Goal: Task Accomplishment & Management: Use online tool/utility

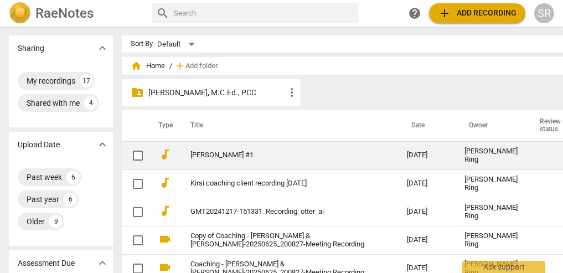
click at [195, 158] on link "[PERSON_NAME] #1" at bounding box center [278, 155] width 177 height 8
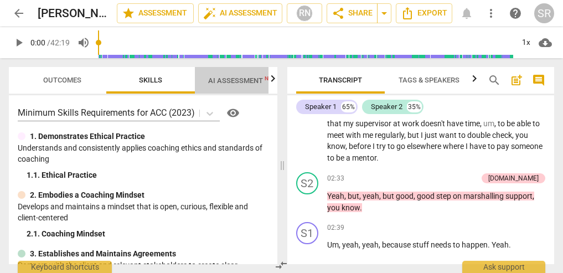
click at [230, 80] on span "AI Assessment New" at bounding box center [242, 80] width 69 height 8
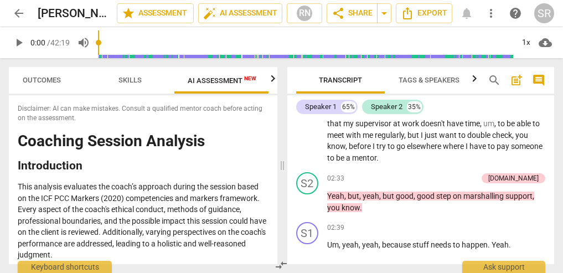
scroll to position [0, 21]
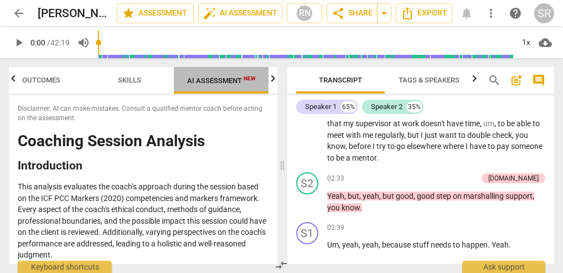
click at [230, 80] on span "AI Assessment New" at bounding box center [221, 80] width 69 height 8
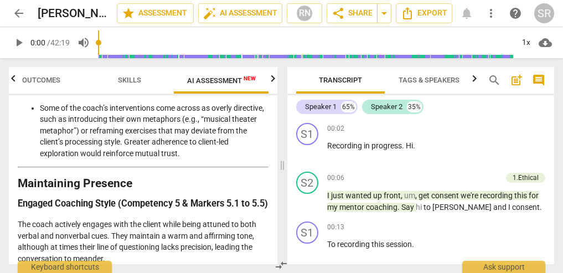
scroll to position [0, 0]
click at [44, 79] on span "Outcomes" at bounding box center [41, 80] width 38 height 8
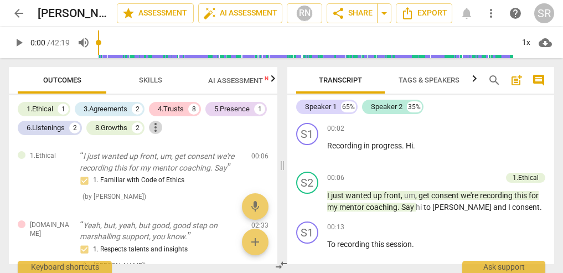
click at [159, 129] on span "more_vert" at bounding box center [155, 127] width 13 height 13
click at [180, 74] on div at bounding box center [281, 136] width 563 height 273
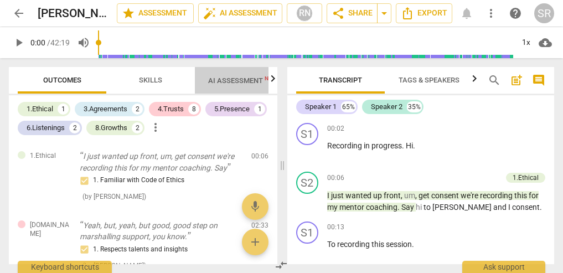
click at [230, 79] on span "AI Assessment New" at bounding box center [242, 80] width 69 height 8
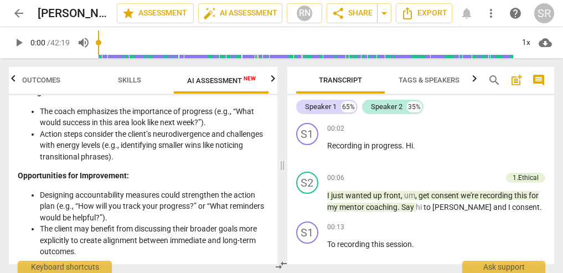
scroll to position [2469, 0]
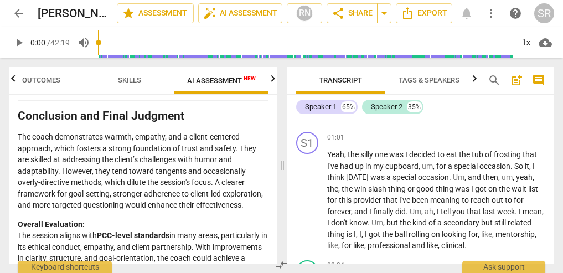
scroll to position [0, 0]
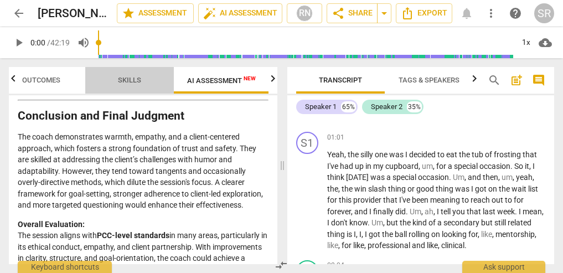
click at [133, 81] on span "Skills" at bounding box center [129, 80] width 23 height 8
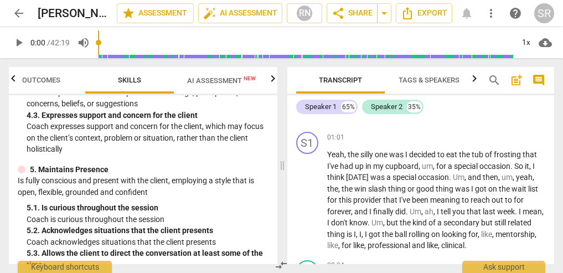
scroll to position [35, 0]
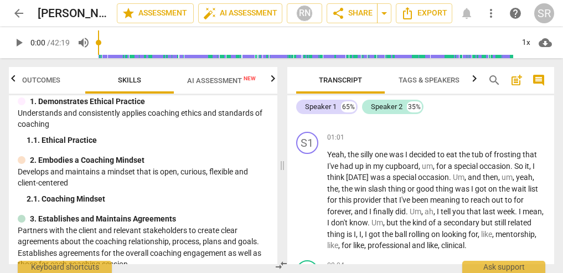
click at [273, 80] on icon "button" at bounding box center [273, 78] width 4 height 7
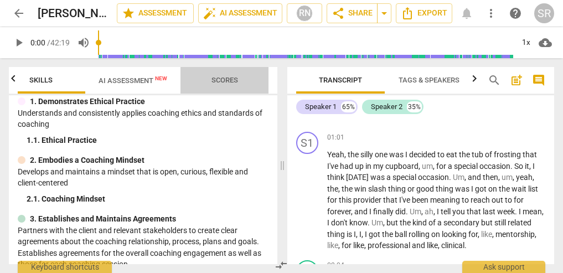
click at [224, 81] on span "Scores" at bounding box center [224, 80] width 27 height 8
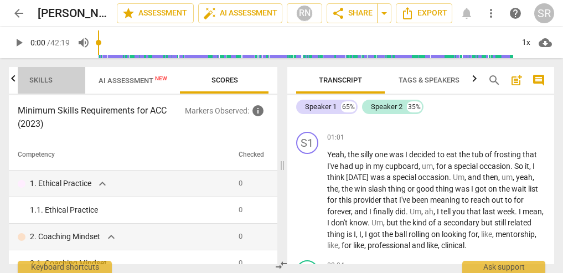
click at [35, 80] on span "Skills" at bounding box center [40, 80] width 23 height 8
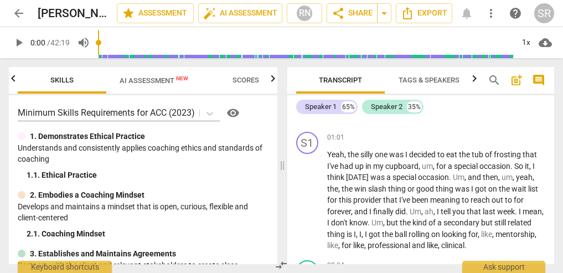
scroll to position [0, 0]
click at [16, 80] on icon "button" at bounding box center [13, 78] width 13 height 13
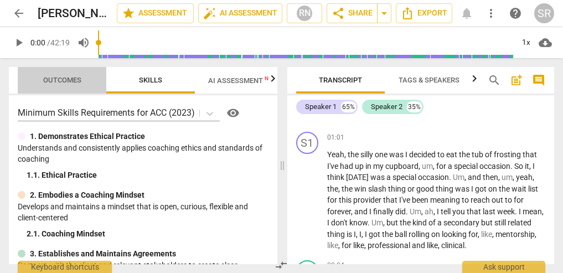
click at [55, 77] on span "Outcomes" at bounding box center [62, 80] width 38 height 8
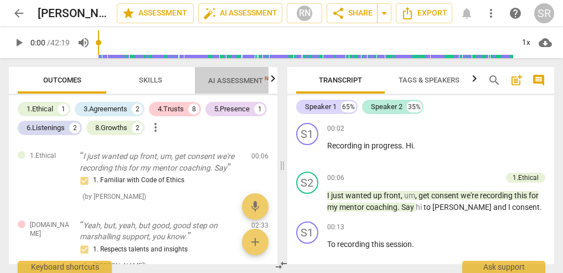
click at [239, 82] on span "AI Assessment New" at bounding box center [242, 80] width 69 height 8
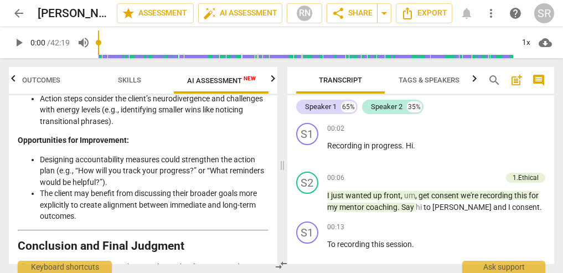
scroll to position [2631, 0]
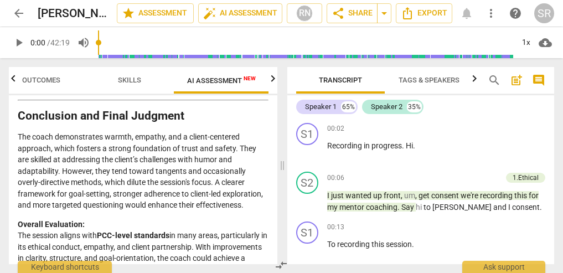
drag, startPoint x: 18, startPoint y: 108, endPoint x: 237, endPoint y: 251, distance: 261.8
click at [237, 251] on div "Disclaimer: AI can make mistakes. Consult a qualified mentor coach before actin…" at bounding box center [143, 179] width 268 height 169
copy div "Loremipsum: DO sit amet consecte. Adipisc e seddoeius tempor incid utlabo etdol…"
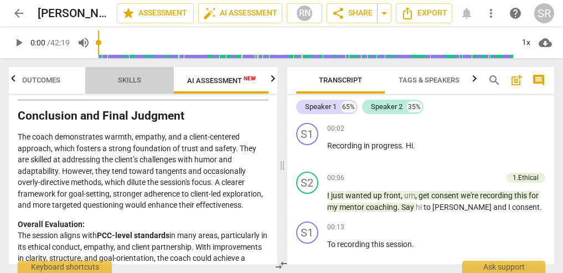
click at [134, 77] on span "Skills" at bounding box center [129, 80] width 23 height 8
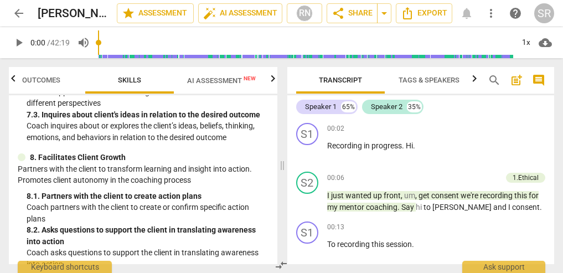
scroll to position [912, 0]
click at [50, 79] on span "Outcomes" at bounding box center [41, 80] width 38 height 8
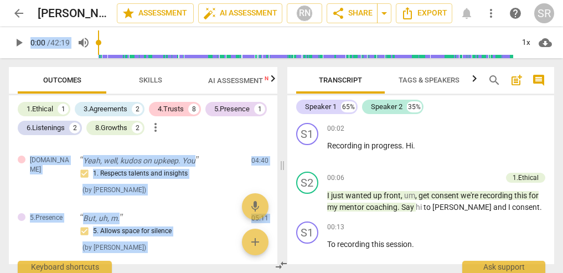
scroll to position [0, 0]
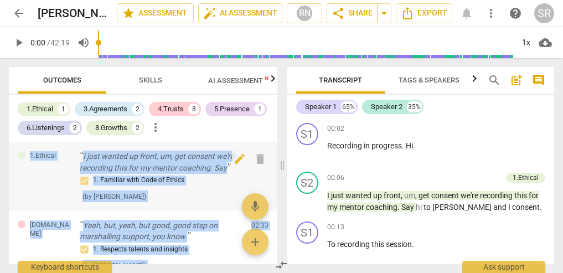
drag, startPoint x: 193, startPoint y: 223, endPoint x: 22, endPoint y: 146, distance: 187.7
click at [23, 146] on div "1.Ethical I just wanted up front, um, get consent we're recording this for my m…" at bounding box center [143, 203] width 268 height 122
copy div "1.Ethical I just wanted up front, um, get consent we're recording this for my m…"
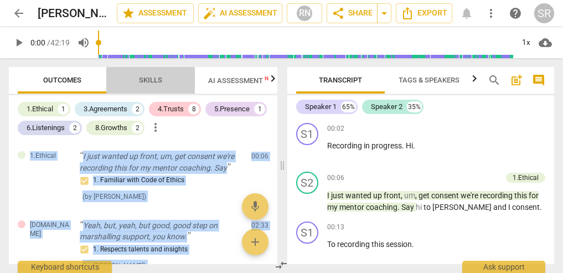
click at [180, 75] on span "Skills" at bounding box center [150, 80] width 89 height 15
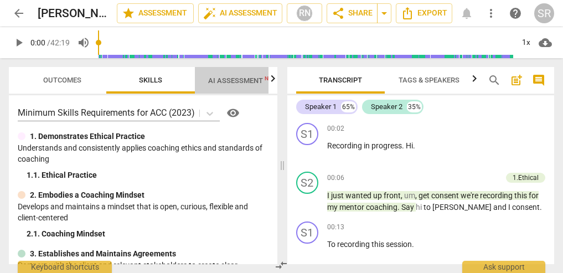
click at [230, 77] on span "AI Assessment New" at bounding box center [242, 80] width 69 height 8
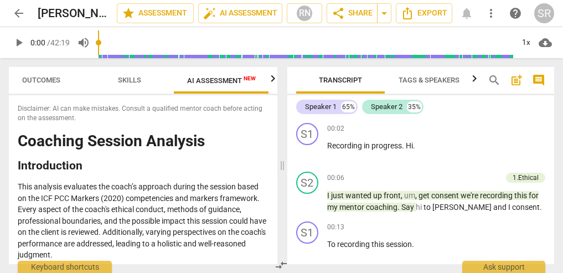
scroll to position [0, 21]
click at [139, 75] on span "Skills" at bounding box center [130, 80] width 50 height 15
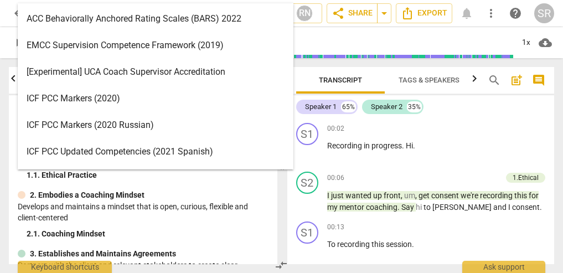
click at [211, 0] on body "arrow_back [PERSON_NAME] #1 edit star Assessment auto_fix_high AI Assessment RN…" at bounding box center [281, 0] width 563 height 0
click at [217, 15] on div "ACC Behaviorally Anchored Rating Scales (BARS) 2022" at bounding box center [156, 19] width 276 height 27
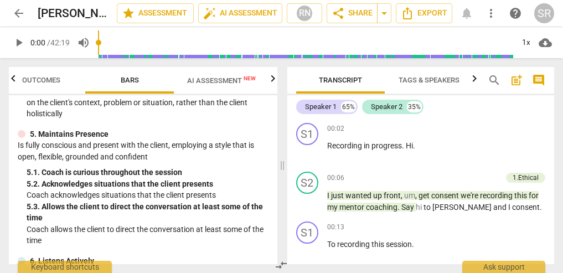
scroll to position [352, 0]
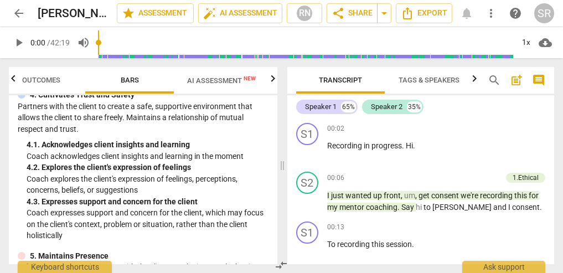
click at [227, 76] on span "AI Assessment New" at bounding box center [221, 80] width 69 height 8
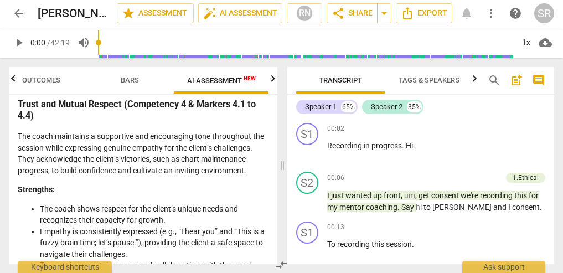
scroll to position [971, 0]
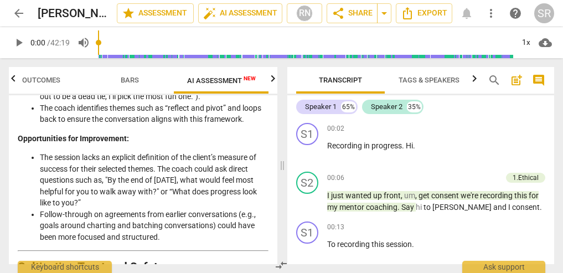
click at [126, 77] on span "Bars" at bounding box center [130, 80] width 18 height 8
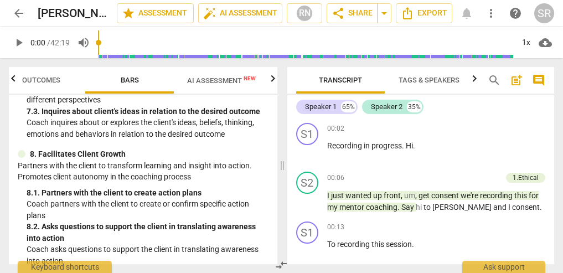
scroll to position [890, 0]
click at [42, 81] on span "Outcomes" at bounding box center [41, 80] width 38 height 8
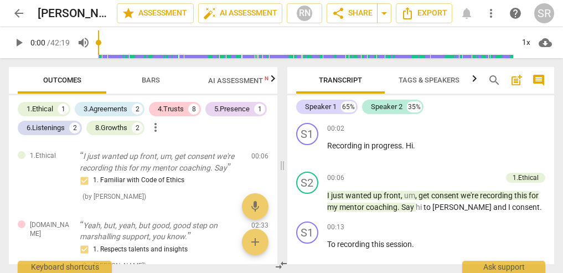
scroll to position [0, 0]
click at [153, 81] on span "Bars" at bounding box center [151, 80] width 18 height 8
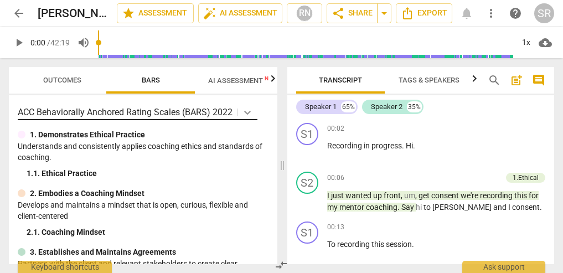
click at [249, 0] on body "arrow_back [PERSON_NAME] #1 edit star Assessment auto_fix_high AI Assessment RN…" at bounding box center [281, 0] width 563 height 0
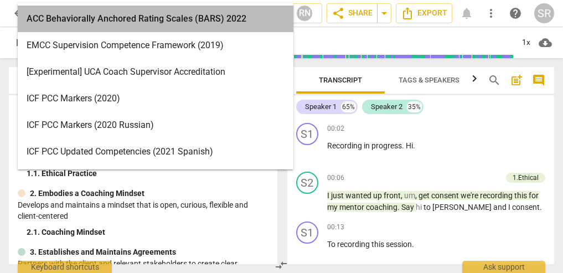
click at [232, 17] on div "ACC Behaviorally Anchored Rating Scales (BARS) 2022" at bounding box center [156, 19] width 276 height 27
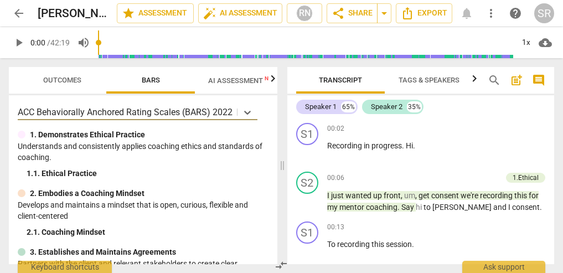
click at [255, 81] on span "AI Assessment New" at bounding box center [242, 80] width 69 height 8
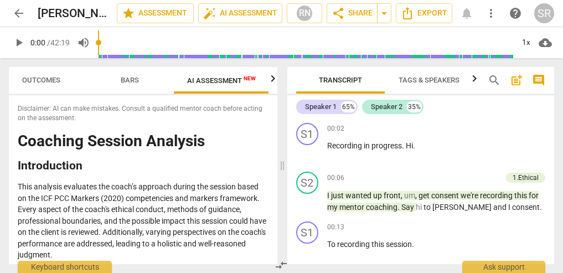
scroll to position [0, 21]
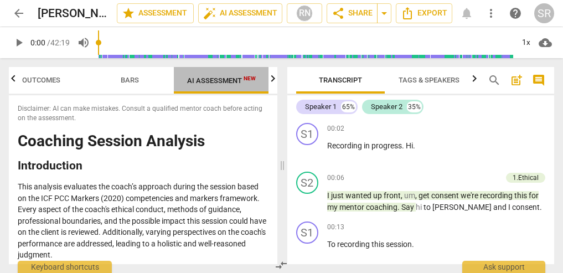
click at [248, 79] on span "New" at bounding box center [249, 78] width 12 height 6
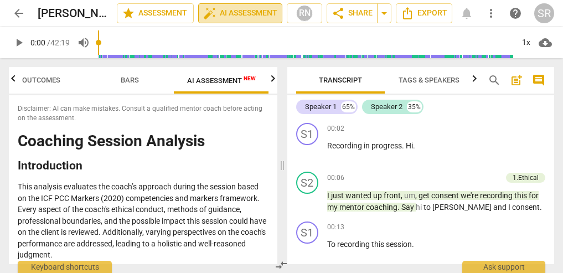
click at [269, 13] on span "auto_fix_high AI Assessment" at bounding box center [240, 13] width 74 height 13
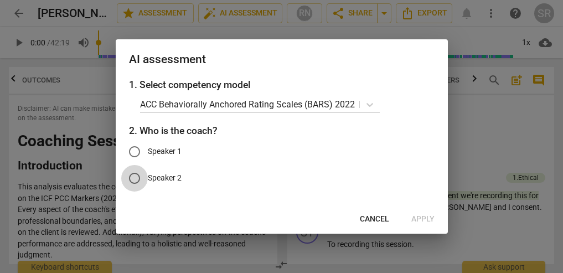
click at [137, 174] on input "Speaker 2" at bounding box center [134, 178] width 27 height 27
radio input "true"
click at [419, 215] on span "Apply" at bounding box center [422, 219] width 23 height 11
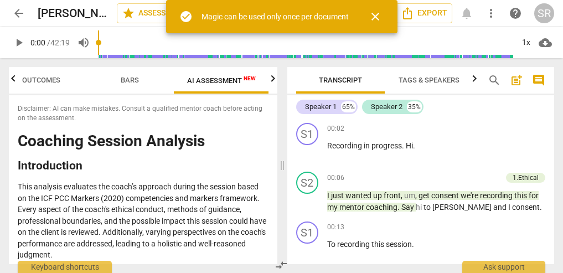
click at [164, 184] on p "This analysis evaluates the coach’s approach during the session based on the IC…" at bounding box center [143, 221] width 251 height 80
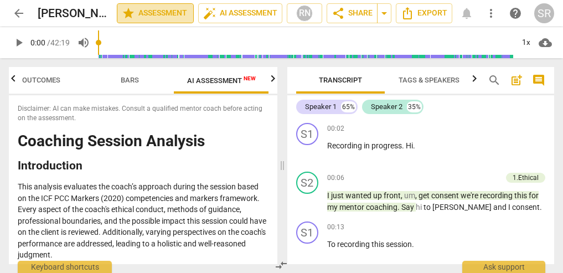
click at [172, 18] on span "star Assessment" at bounding box center [155, 13] width 67 height 13
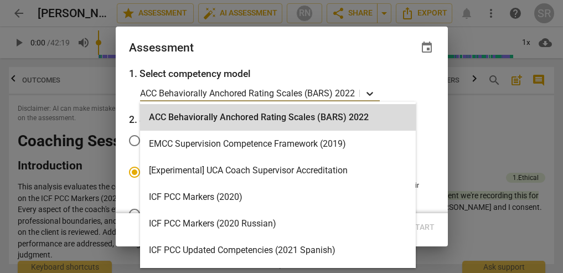
click at [370, 93] on icon at bounding box center [369, 93] width 11 height 11
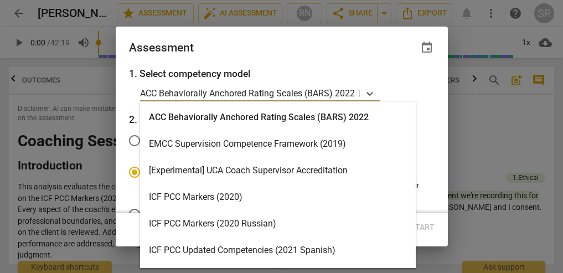
click at [366, 118] on div "ACC Behaviorally Anchored Rating Scales (BARS) 2022" at bounding box center [278, 117] width 276 height 27
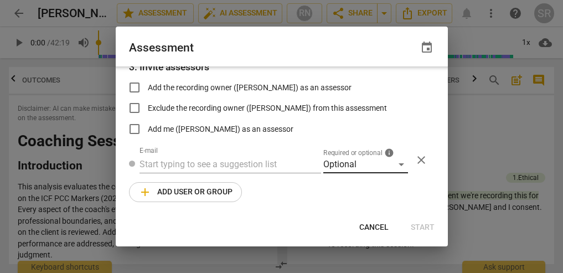
scroll to position [193, 0]
click at [384, 163] on div "Optional" at bounding box center [365, 165] width 85 height 18
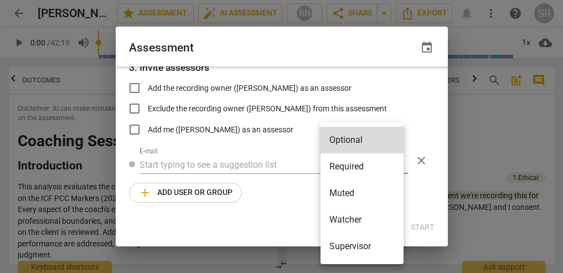
click at [290, 198] on div at bounding box center [281, 136] width 563 height 273
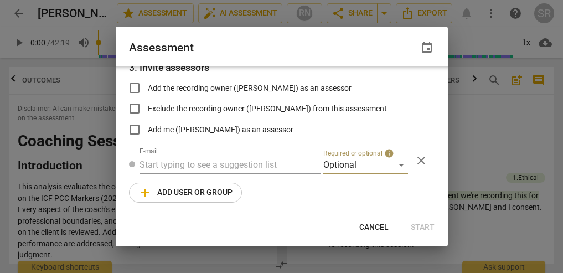
click at [372, 222] on span "Cancel" at bounding box center [373, 227] width 29 height 11
radio input "false"
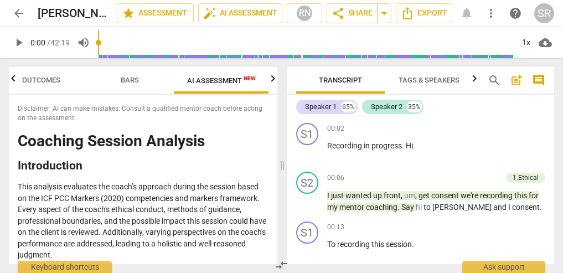
click at [473, 80] on icon "button" at bounding box center [474, 78] width 13 height 13
click at [417, 80] on span "Analytics" at bounding box center [426, 80] width 38 height 8
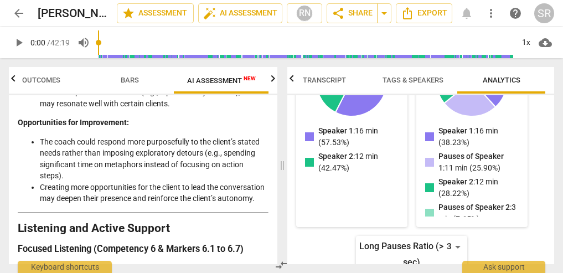
scroll to position [1566, 0]
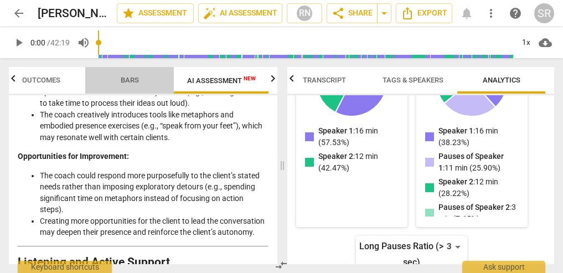
click at [138, 77] on span "Bars" at bounding box center [130, 80] width 18 height 8
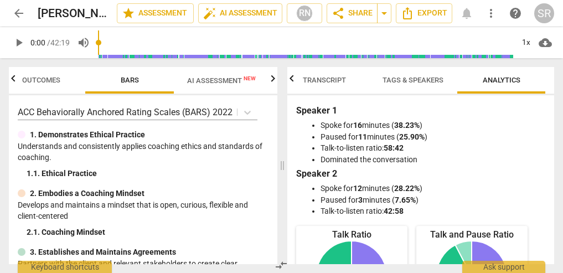
scroll to position [0, 0]
click at [313, 75] on span "Transcript" at bounding box center [324, 80] width 70 height 15
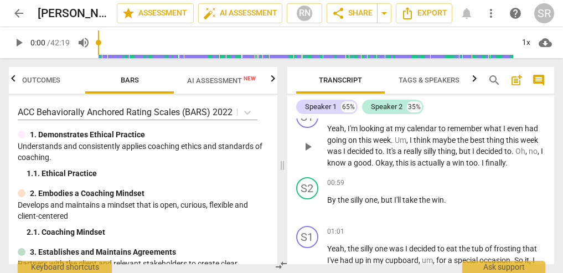
scroll to position [214, 0]
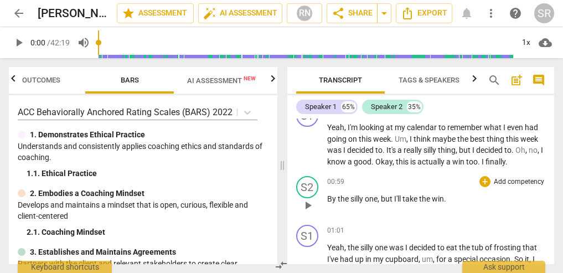
click at [308, 201] on span "play_arrow" at bounding box center [307, 205] width 13 height 13
click at [308, 201] on span "pause" at bounding box center [307, 205] width 13 height 13
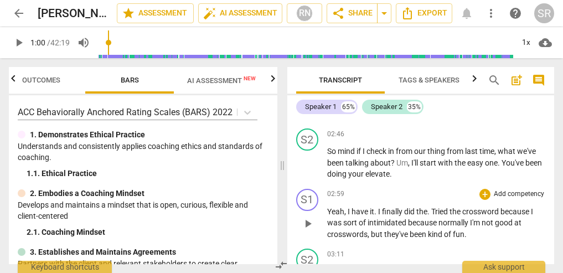
scroll to position [651, 0]
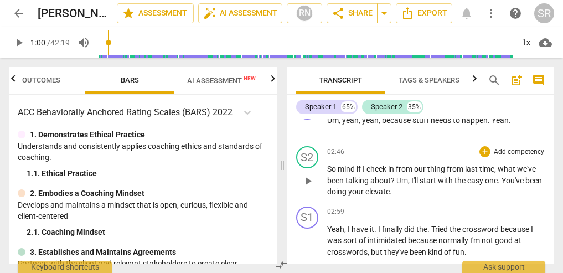
click at [309, 175] on span "play_arrow" at bounding box center [307, 180] width 13 height 13
click at [309, 175] on span "pause" at bounding box center [307, 180] width 13 height 13
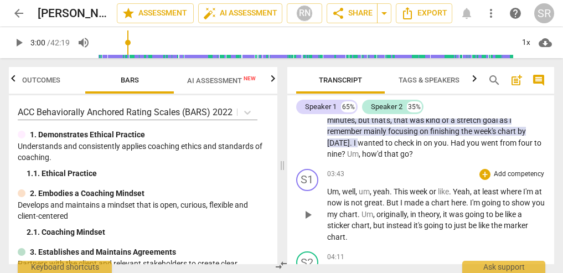
scroll to position [953, 0]
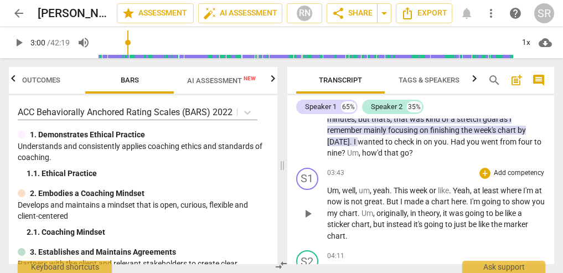
click at [308, 207] on span "play_arrow" at bounding box center [307, 213] width 13 height 13
click at [309, 207] on span "pause" at bounding box center [307, 213] width 13 height 13
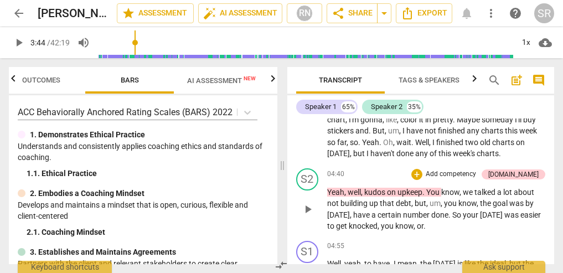
scroll to position [1168, 0]
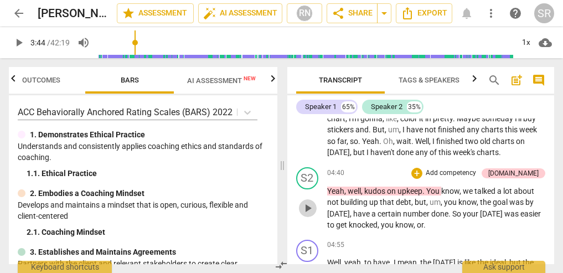
click at [309, 201] on span "play_arrow" at bounding box center [307, 207] width 13 height 13
click at [309, 201] on span "pause" at bounding box center [307, 207] width 13 height 13
type input "297"
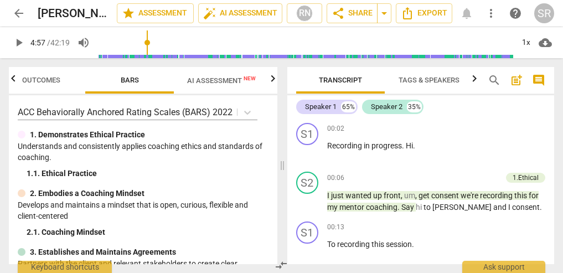
scroll to position [0, 0]
click at [545, 43] on span "cloud_download" at bounding box center [544, 42] width 13 height 13
click at [528, 129] on div at bounding box center [281, 136] width 563 height 273
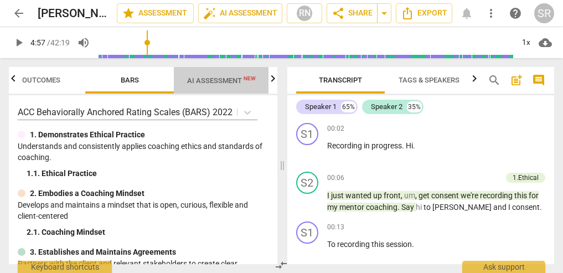
click at [226, 80] on span "AI Assessment New" at bounding box center [221, 80] width 69 height 8
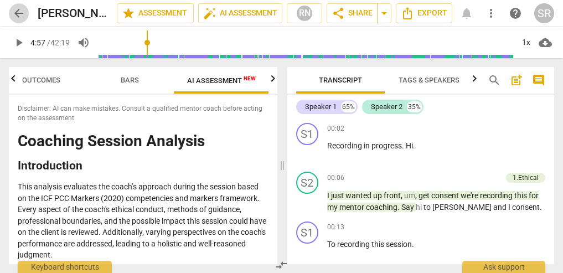
click at [20, 9] on span "arrow_back" at bounding box center [18, 13] width 13 height 13
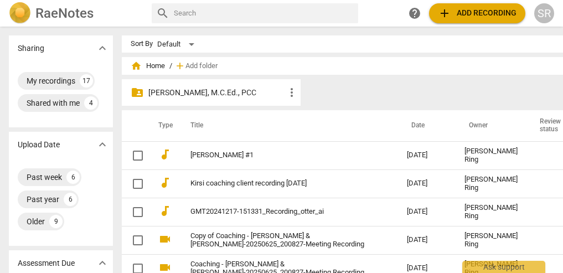
click at [495, 14] on span "add Add recording" at bounding box center [477, 13] width 79 height 13
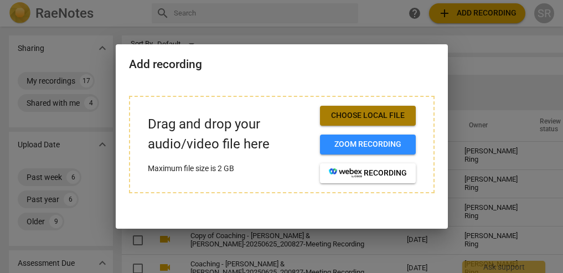
click at [380, 115] on span "Choose local file" at bounding box center [368, 115] width 78 height 11
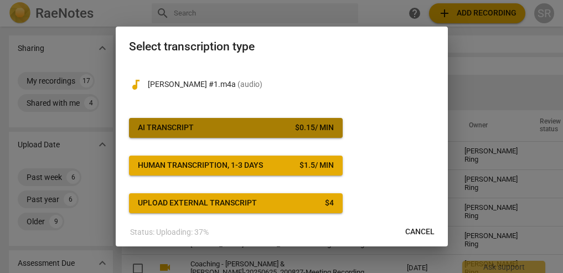
click at [271, 127] on span "AI Transcript $ 0.15 / min" at bounding box center [236, 127] width 196 height 11
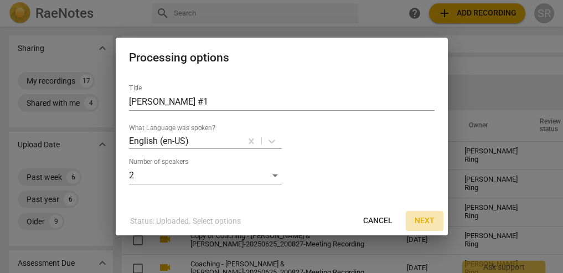
click at [427, 220] on span "Next" at bounding box center [424, 220] width 20 height 11
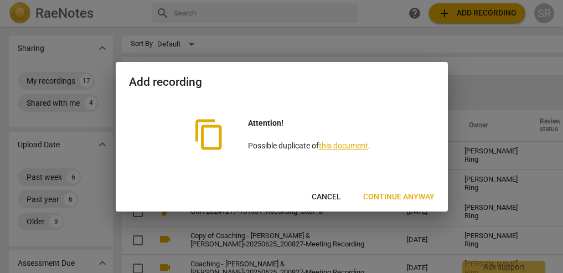
click at [399, 196] on span "Continue anyway" at bounding box center [398, 196] width 71 height 11
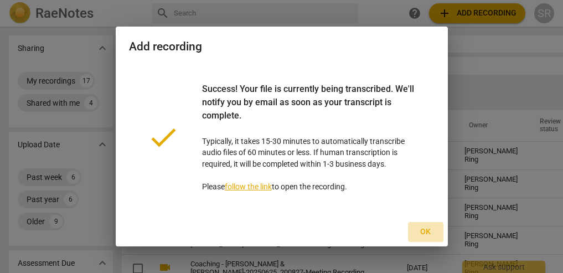
click at [427, 234] on span "Ok" at bounding box center [426, 231] width 18 height 11
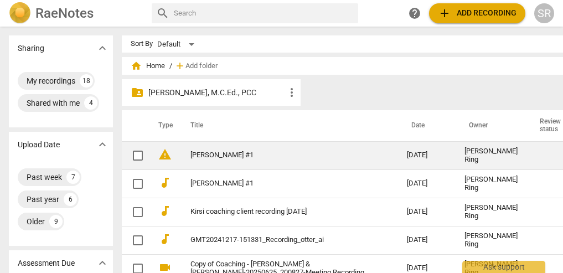
click at [223, 157] on link "[PERSON_NAME] #1" at bounding box center [278, 155] width 177 height 8
